Goal: Task Accomplishment & Management: Use online tool/utility

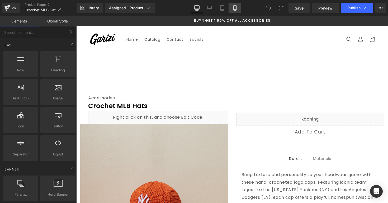
click at [238, 3] on link "Mobile" at bounding box center [235, 8] width 13 height 11
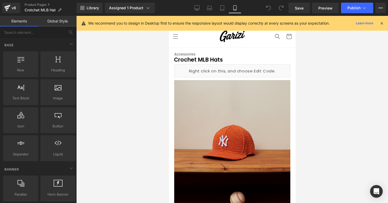
drag, startPoint x: 363, startPoint y: 44, endPoint x: 359, endPoint y: 56, distance: 12.4
click at [359, 56] on div at bounding box center [232, 109] width 312 height 187
click at [321, 12] on link "Preview" at bounding box center [325, 8] width 27 height 11
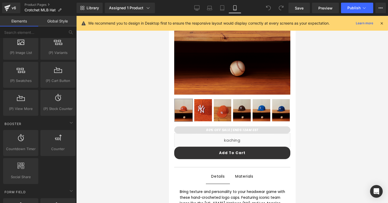
scroll to position [634, 0]
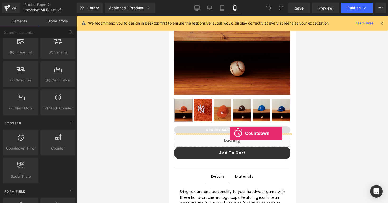
drag, startPoint x: 192, startPoint y: 155, endPoint x: 229, endPoint y: 133, distance: 43.2
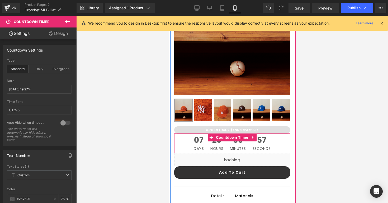
click at [196, 140] on span "07" at bounding box center [198, 141] width 10 height 11
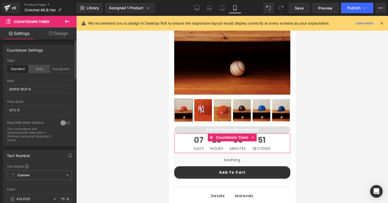
click at [44, 72] on div "Daily" at bounding box center [40, 69] width 22 height 8
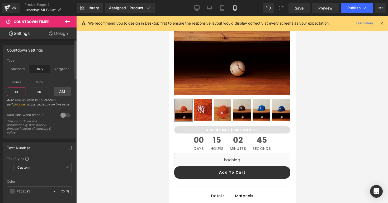
click at [15, 93] on input "10" at bounding box center [16, 91] width 19 height 8
click at [21, 93] on input "10" at bounding box center [16, 91] width 19 height 8
type input "1"
type input "11"
click at [40, 92] on input "30" at bounding box center [39, 91] width 19 height 8
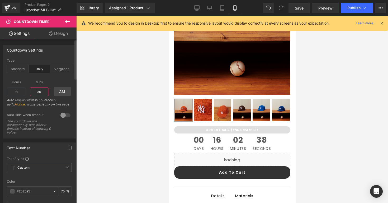
type input "3"
type input "59"
click at [47, 83] on span "Mins" at bounding box center [39, 82] width 19 height 7
click at [64, 89] on link "AM" at bounding box center [62, 91] width 17 height 9
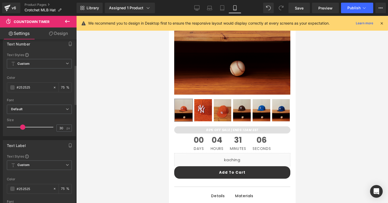
scroll to position [106, 0]
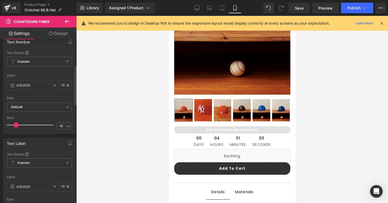
type input "17"
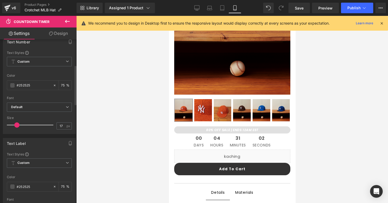
drag, startPoint x: 23, startPoint y: 125, endPoint x: 17, endPoint y: 124, distance: 5.6
click at [17, 124] on span at bounding box center [16, 124] width 5 height 5
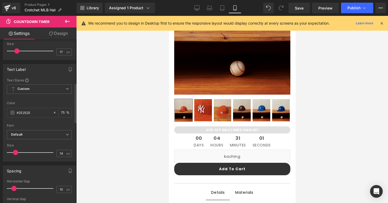
scroll to position [181, 0]
type input "13"
click at [15, 152] on span at bounding box center [15, 151] width 5 height 5
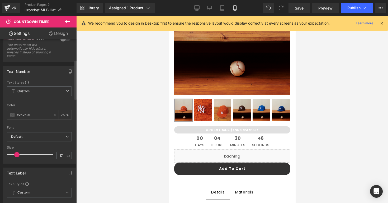
scroll to position [76, 0]
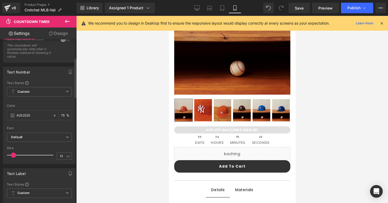
type input "14"
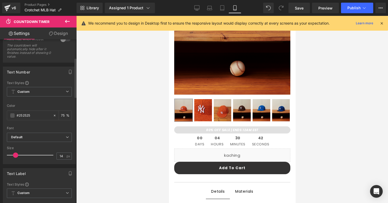
click at [15, 156] on span at bounding box center [15, 154] width 5 height 5
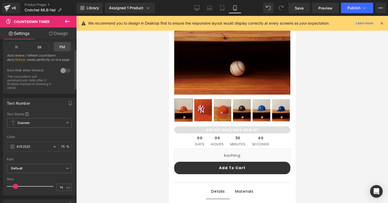
scroll to position [10, 0]
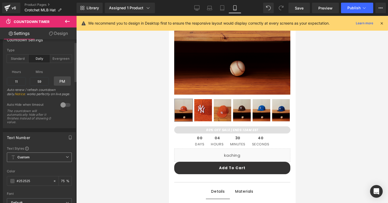
click at [22, 157] on b "Custom" at bounding box center [23, 157] width 12 height 4
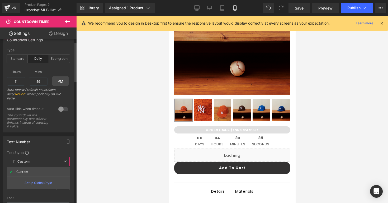
click at [22, 159] on b "Custom" at bounding box center [23, 161] width 12 height 4
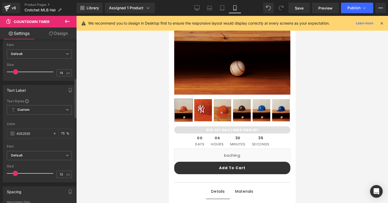
scroll to position [159, 0]
click at [15, 172] on span at bounding box center [14, 172] width 5 height 5
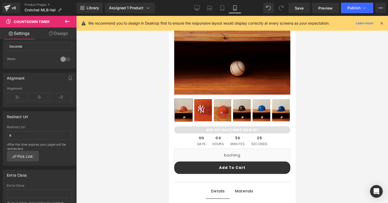
scroll to position [492, 0]
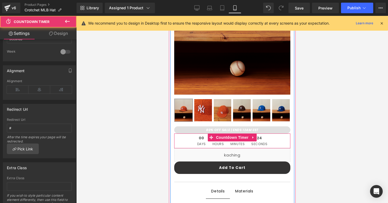
click at [199, 143] on span "Days" at bounding box center [201, 143] width 9 height 3
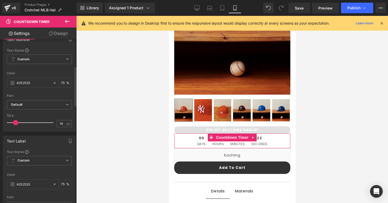
scroll to position [0, 0]
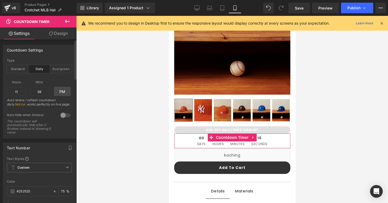
click at [26, 147] on div "Text Number" at bounding box center [18, 146] width 23 height 7
click at [69, 147] on icon "button" at bounding box center [70, 147] width 4 height 4
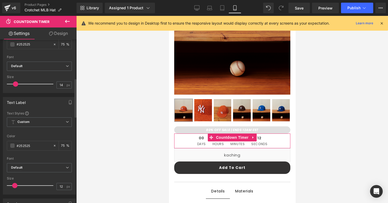
scroll to position [174, 0]
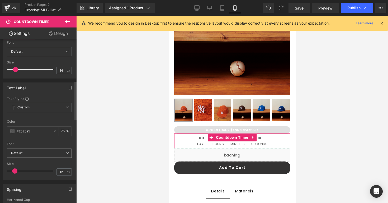
click at [50, 154] on b "Default" at bounding box center [38, 153] width 55 height 4
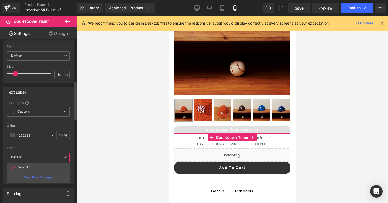
click at [50, 155] on b "Default" at bounding box center [37, 157] width 53 height 4
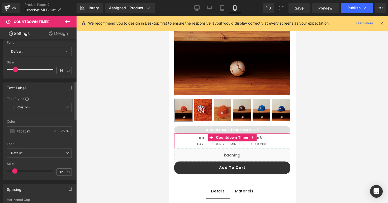
click at [48, 141] on div at bounding box center [39, 140] width 65 height 3
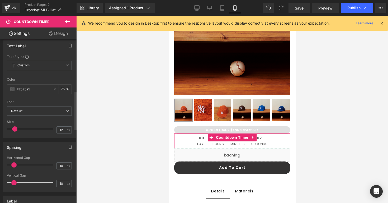
scroll to position [217, 0]
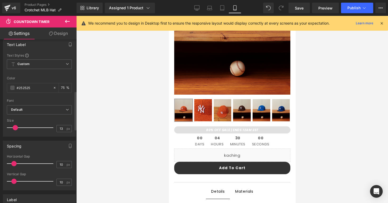
type input "12"
click at [15, 127] on span at bounding box center [14, 127] width 5 height 5
click at [19, 136] on div at bounding box center [39, 134] width 65 height 3
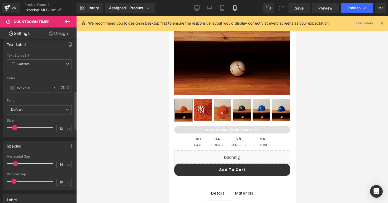
type input "13"
click at [16, 161] on span at bounding box center [15, 163] width 5 height 5
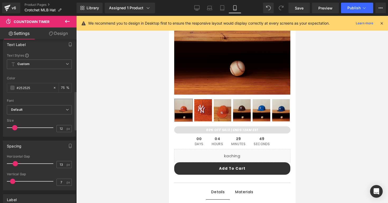
type input "8"
click at [11, 179] on span at bounding box center [12, 180] width 5 height 5
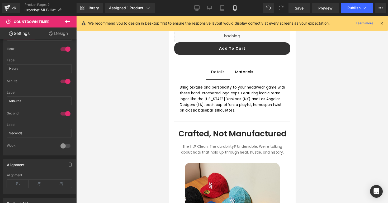
scroll to position [0, 0]
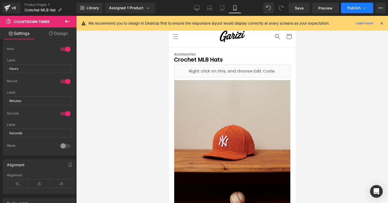
click at [351, 12] on button "Publish" at bounding box center [357, 8] width 32 height 11
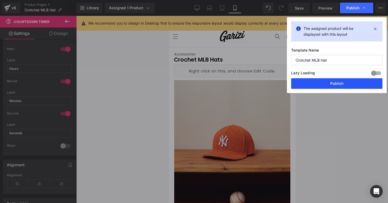
click at [315, 85] on button "Publish" at bounding box center [336, 83] width 91 height 11
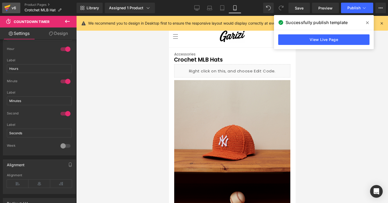
click at [12, 9] on div "v6" at bounding box center [14, 7] width 7 height 7
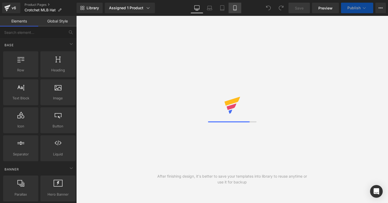
click at [233, 8] on icon at bounding box center [234, 7] width 5 height 5
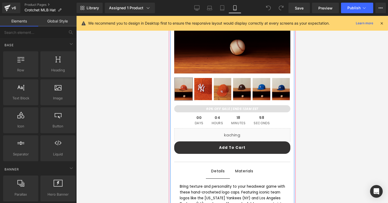
scroll to position [197, 0]
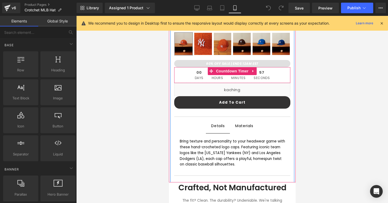
click at [232, 76] on span "Minutes" at bounding box center [238, 77] width 14 height 3
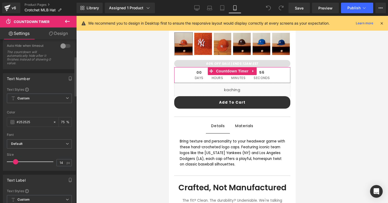
scroll to position [70, 0]
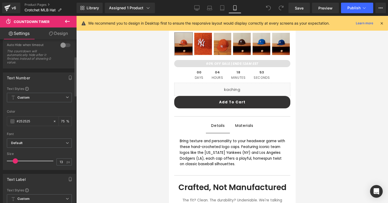
click at [15, 160] on span at bounding box center [15, 160] width 5 height 5
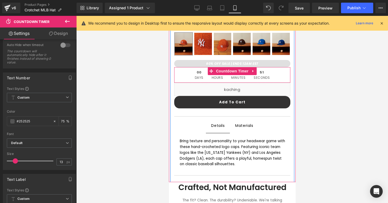
click at [195, 77] on span "Days" at bounding box center [199, 77] width 9 height 3
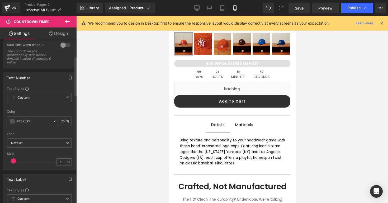
type input "12"
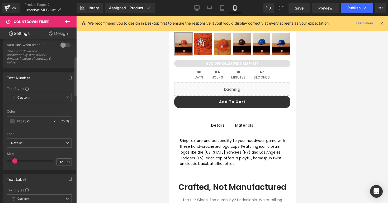
click at [16, 161] on span at bounding box center [14, 160] width 5 height 5
click at [47, 99] on span "Custom Setup Global Style" at bounding box center [39, 98] width 65 height 10
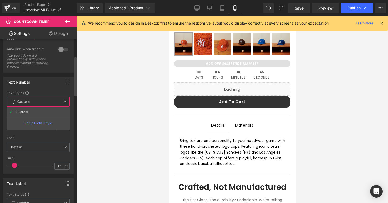
click at [47, 99] on span "Custom Setup Global Style" at bounding box center [38, 102] width 63 height 10
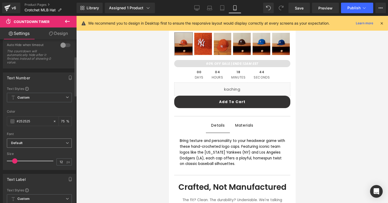
click at [31, 149] on div "Default Default Open Font Manager" at bounding box center [39, 144] width 65 height 12
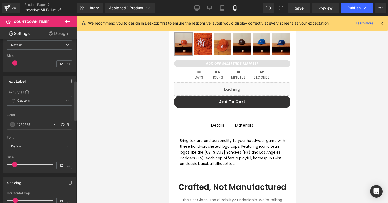
scroll to position [171, 0]
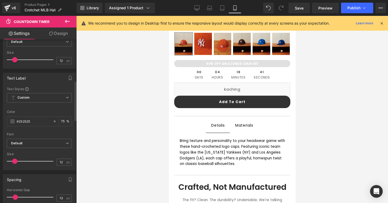
type input "11"
click at [15, 161] on span at bounding box center [14, 160] width 5 height 5
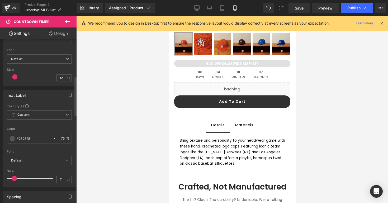
scroll to position [149, 0]
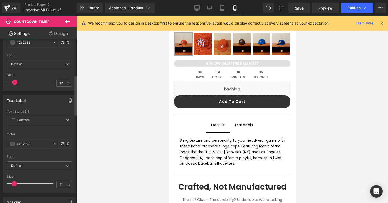
type input "13"
click at [15, 83] on span at bounding box center [15, 81] width 5 height 5
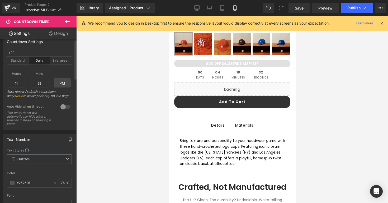
scroll to position [0, 0]
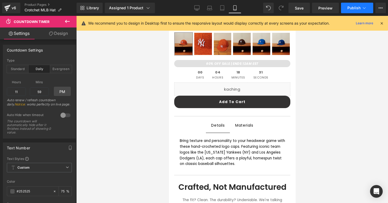
click at [353, 7] on span "Publish" at bounding box center [353, 8] width 13 height 4
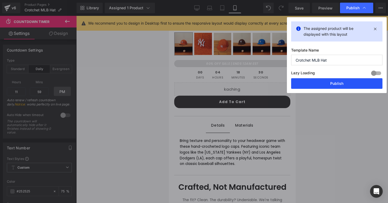
click at [323, 83] on button "Publish" at bounding box center [336, 83] width 91 height 11
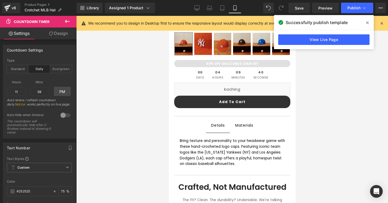
click at [364, 23] on span at bounding box center [367, 22] width 8 height 8
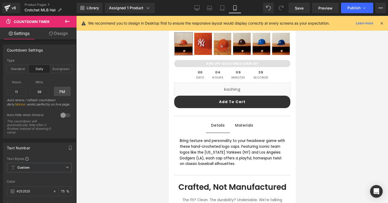
click at [382, 24] on icon at bounding box center [381, 23] width 5 height 5
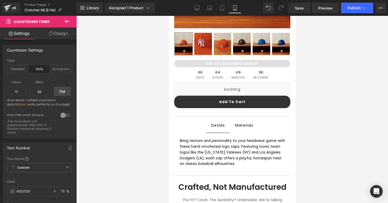
click at [13, 2] on div "v6 Product Pages Crotchet MLB Hat" at bounding box center [38, 8] width 77 height 16
click at [12, 9] on div "v6" at bounding box center [14, 7] width 7 height 7
